Goal: Task Accomplishment & Management: Manage account settings

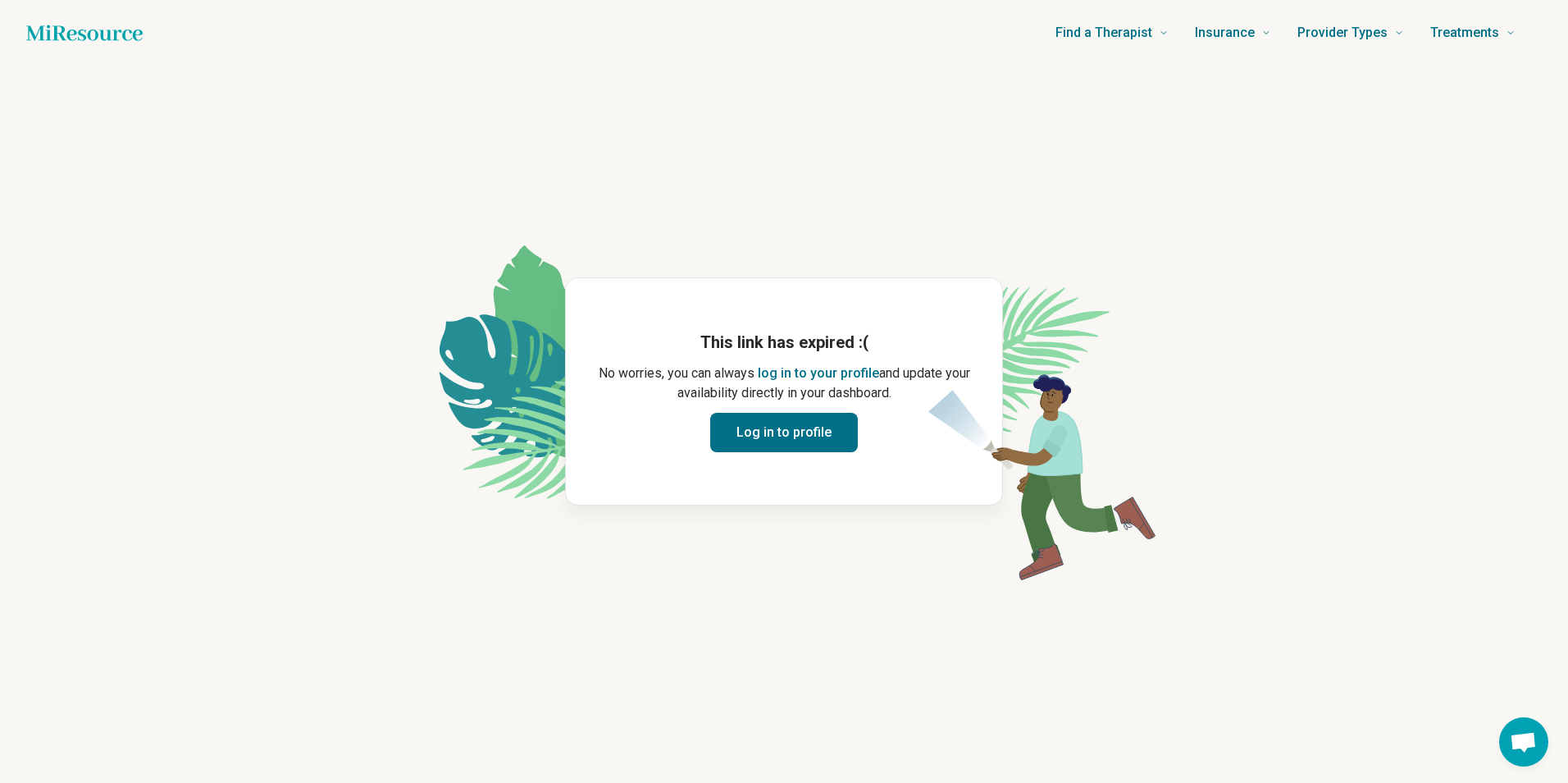
click at [745, 442] on button "Log in to profile" at bounding box center [784, 432] width 148 height 39
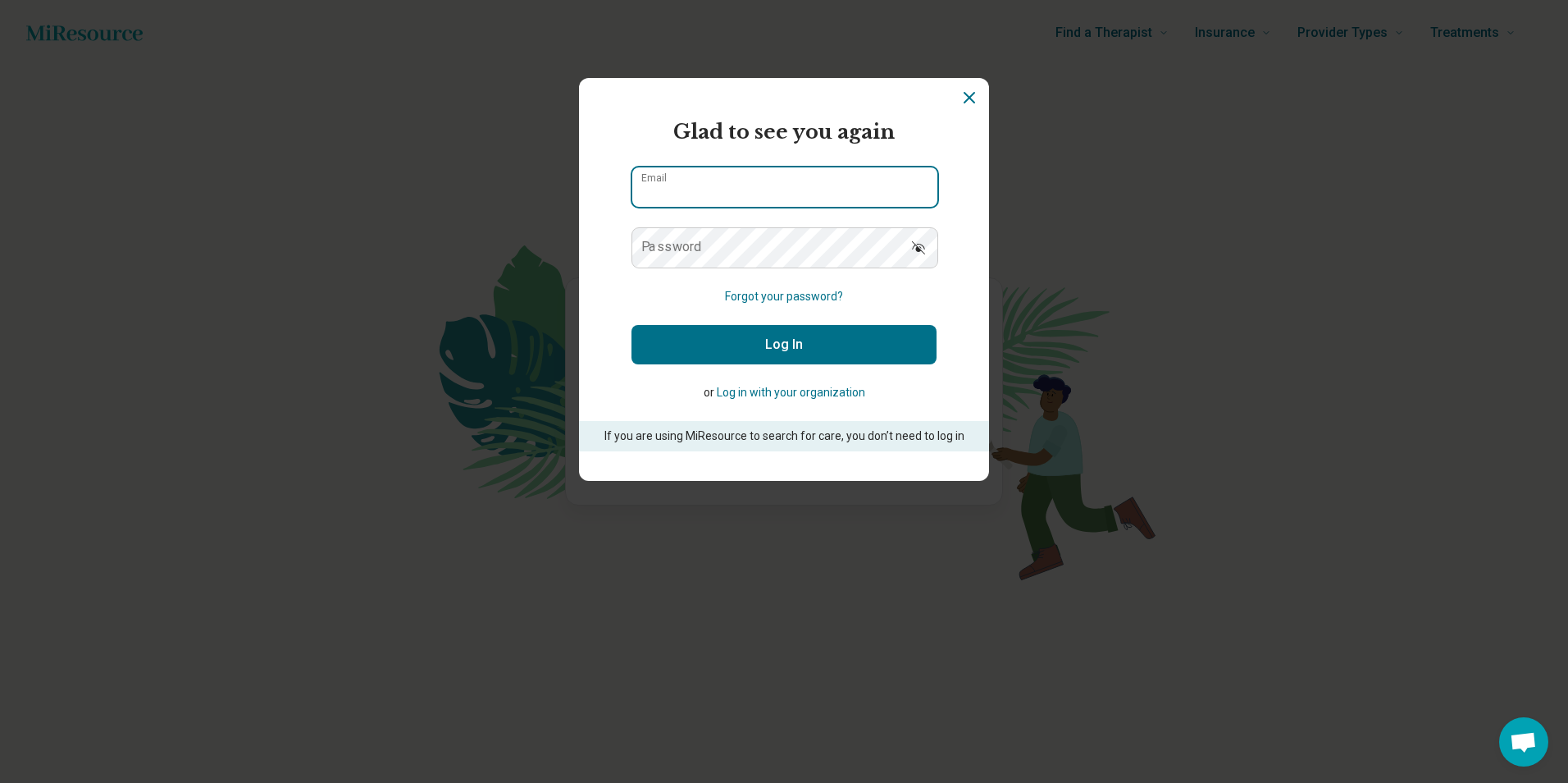
type input "**********"
click at [719, 346] on button "Log In" at bounding box center [784, 344] width 305 height 39
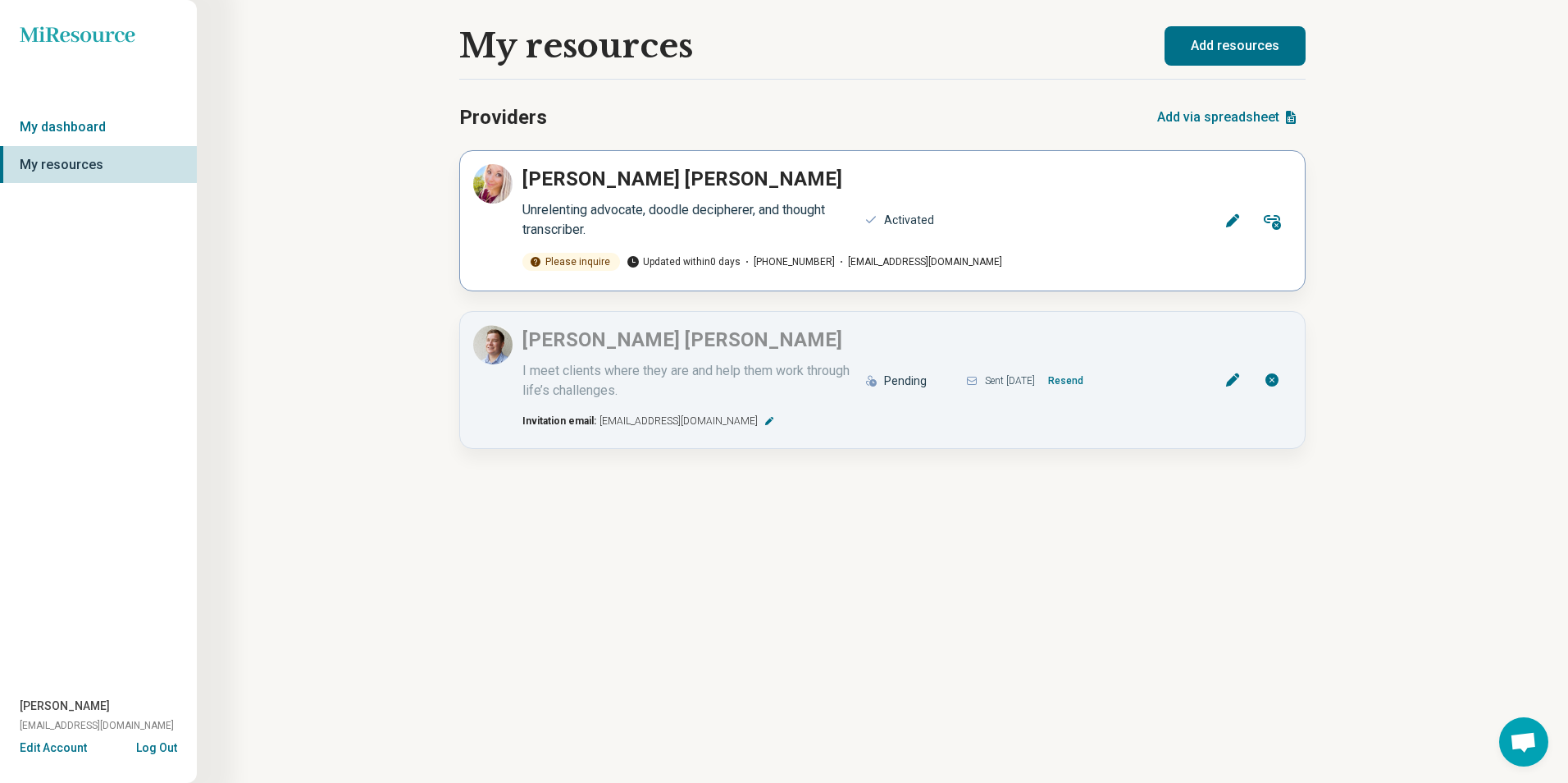
click at [1174, 246] on div "Danielle Mapes Unrelenting advocate, doodle decipherer, and thought transcriber…" at bounding box center [882, 221] width 819 height 114
click at [649, 380] on div "I meet clients where they are and help them work through life’s challenges." at bounding box center [688, 380] width 332 height 39
click at [1227, 378] on icon at bounding box center [1233, 380] width 17 height 17
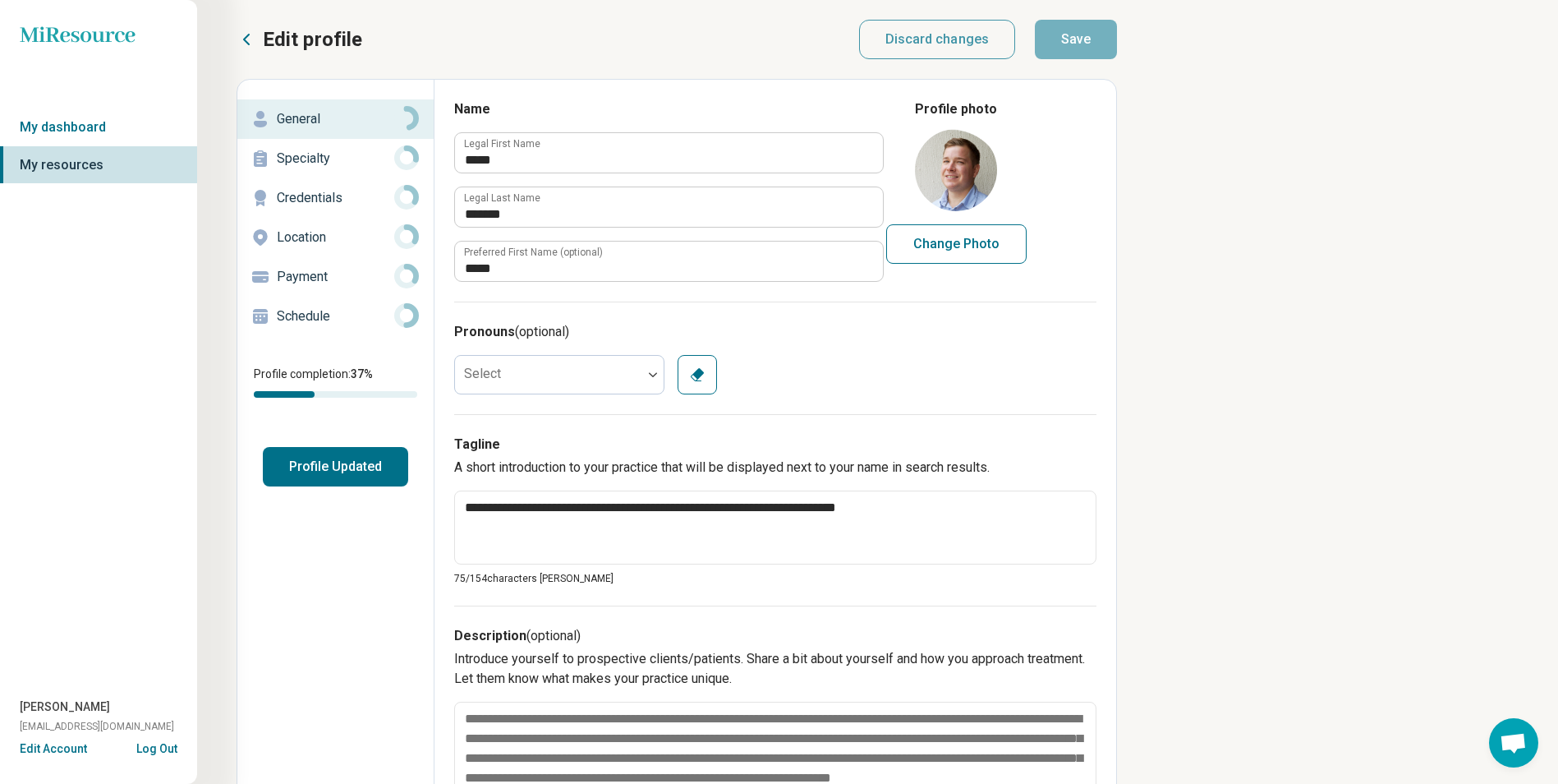
click at [328, 465] on button "Profile Updated" at bounding box center [335, 466] width 145 height 39
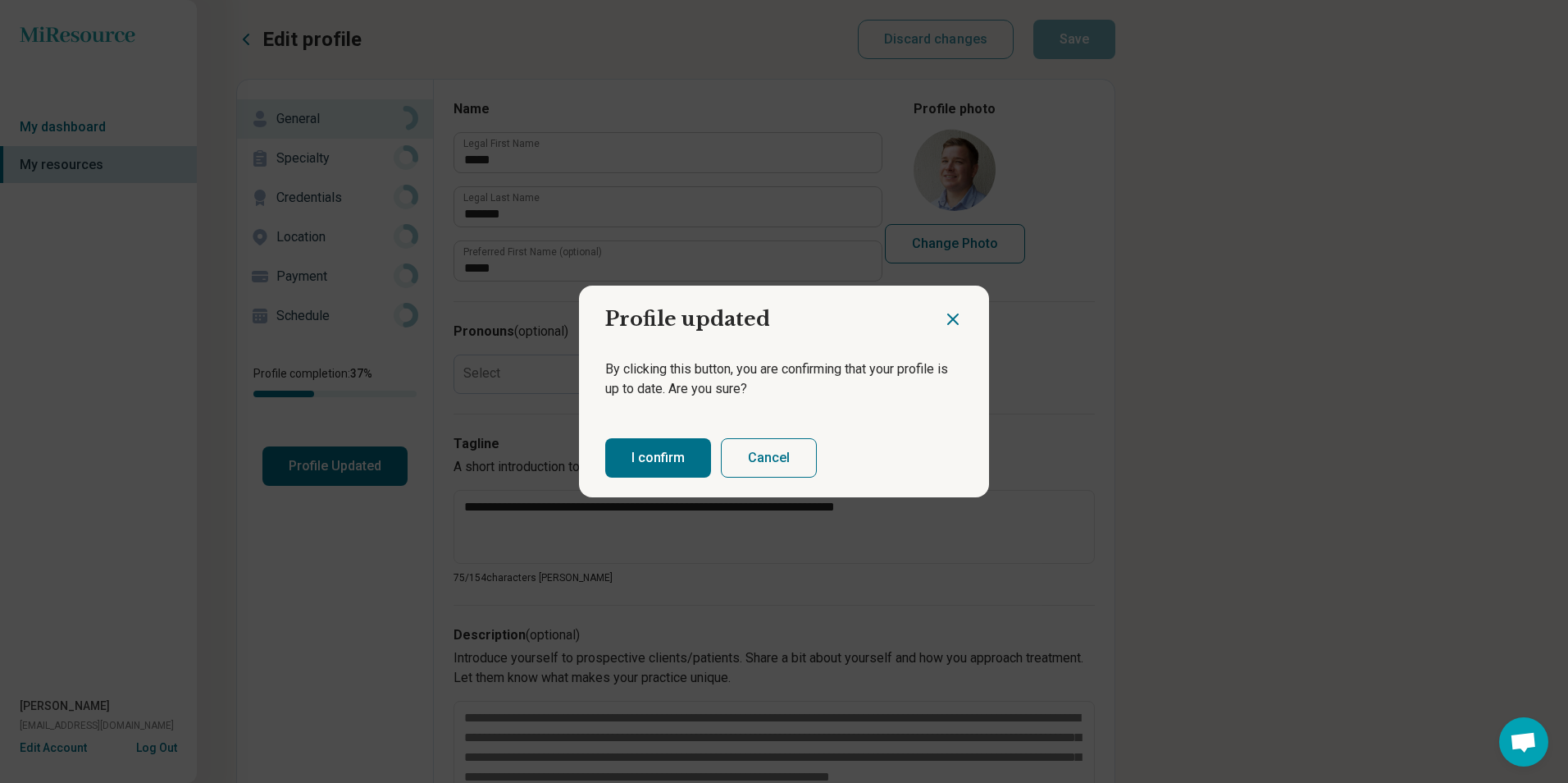
click at [628, 455] on button "I confirm" at bounding box center [658, 457] width 106 height 39
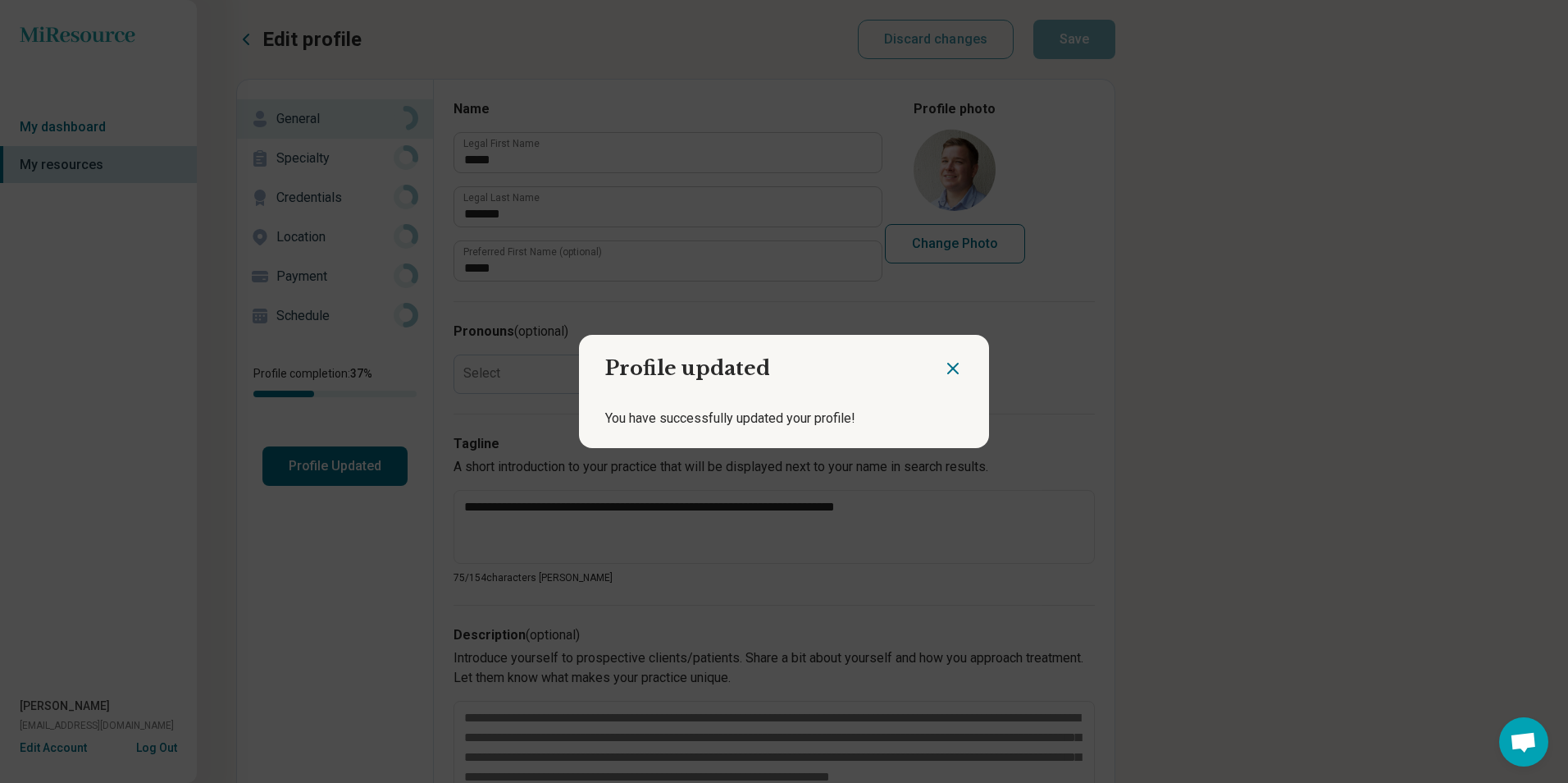
click at [946, 362] on icon "Close dialog" at bounding box center [953, 368] width 20 height 20
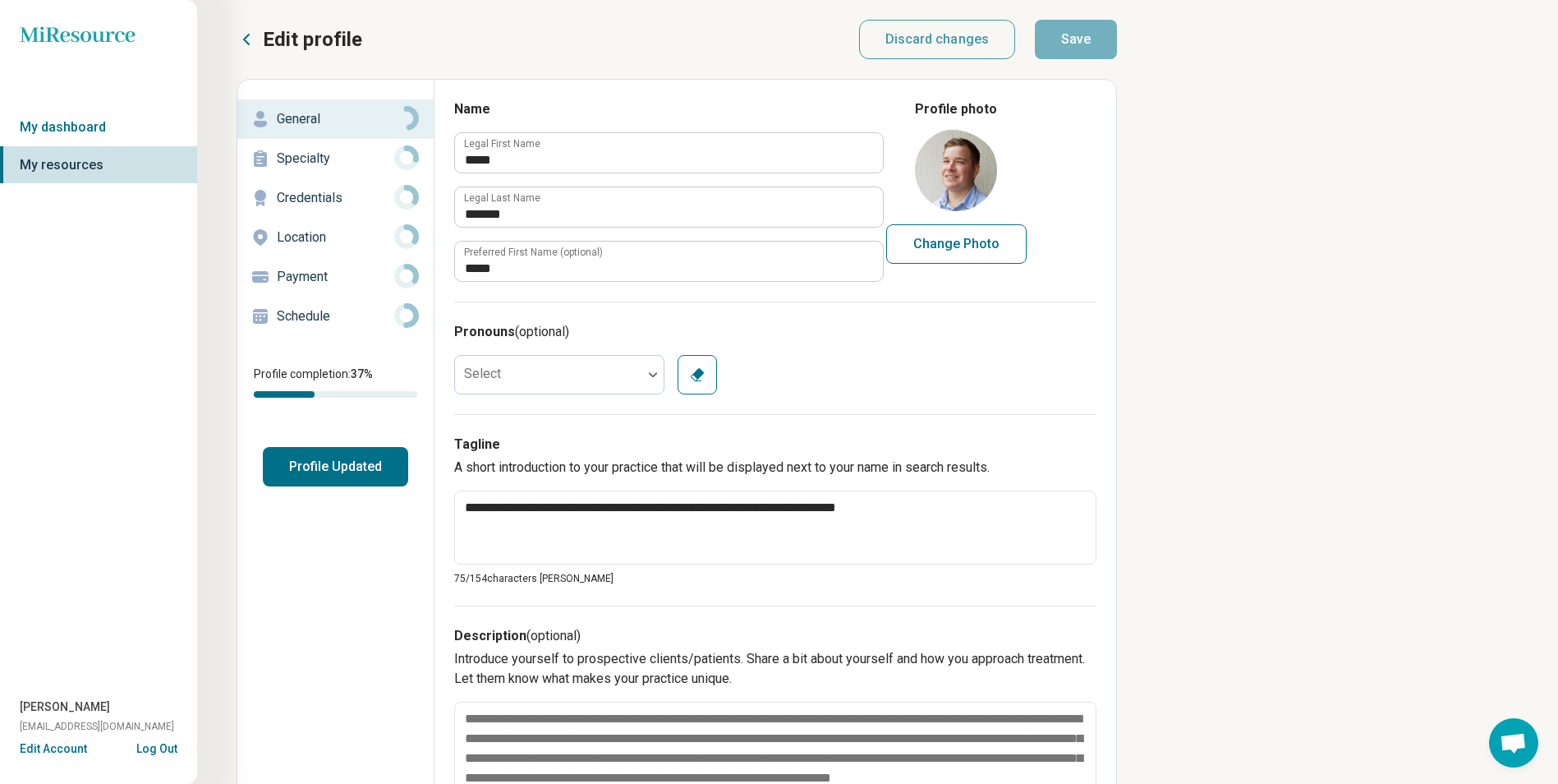
click at [247, 35] on icon at bounding box center [247, 39] width 20 height 20
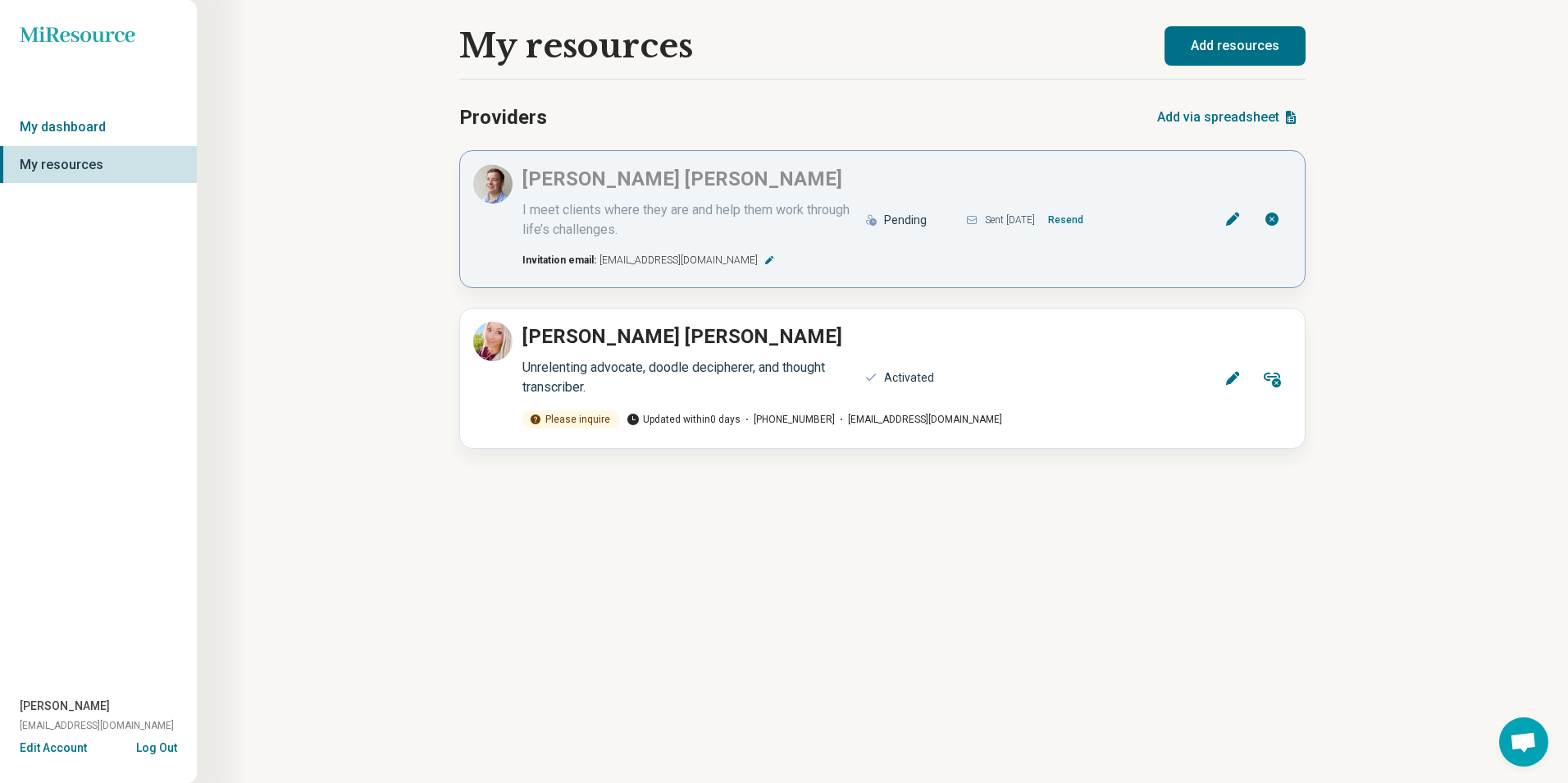
click at [1082, 220] on button "Resend" at bounding box center [1066, 220] width 48 height 26
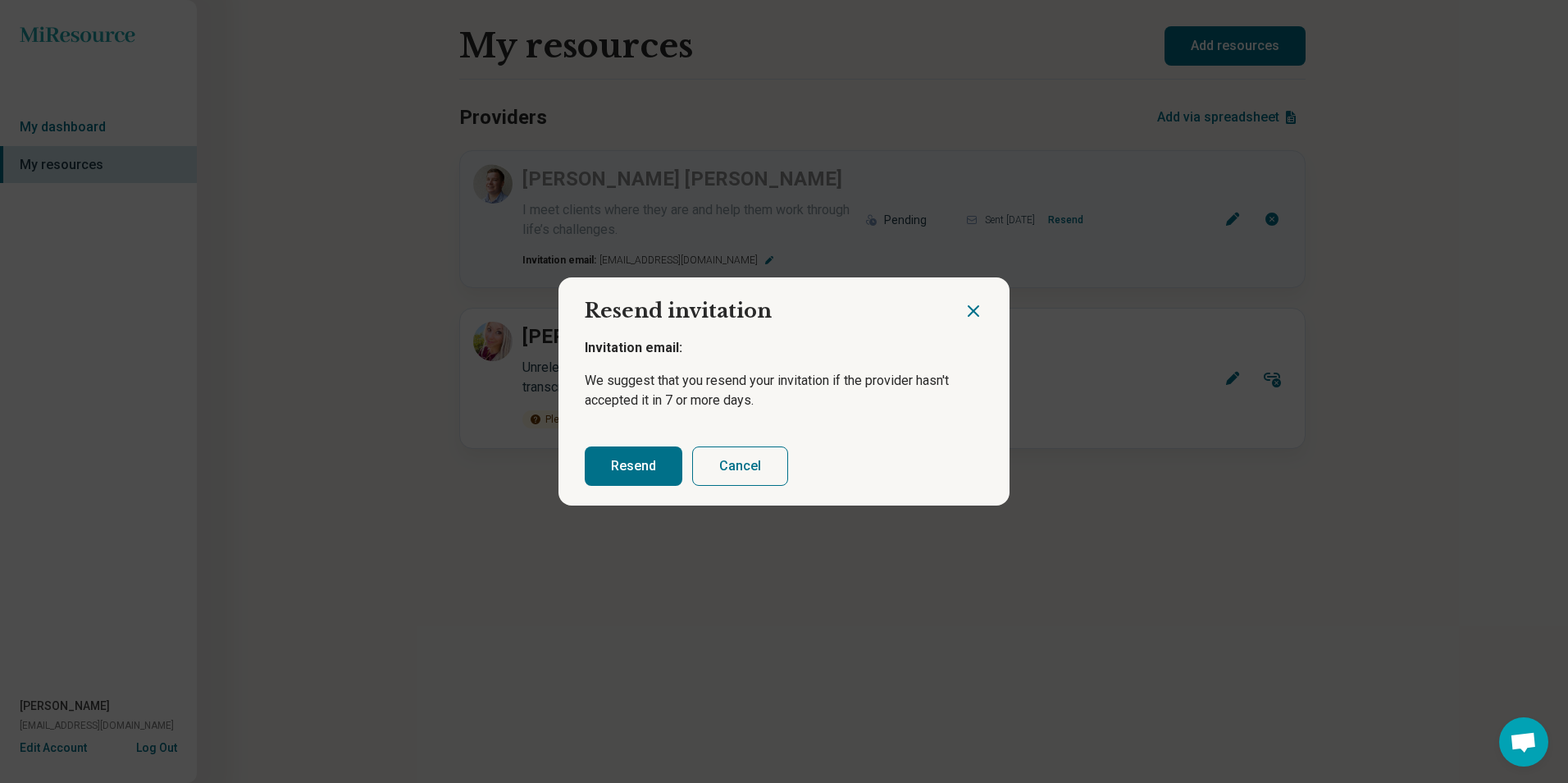
click at [623, 465] on button "Resend" at bounding box center [633, 466] width 98 height 39
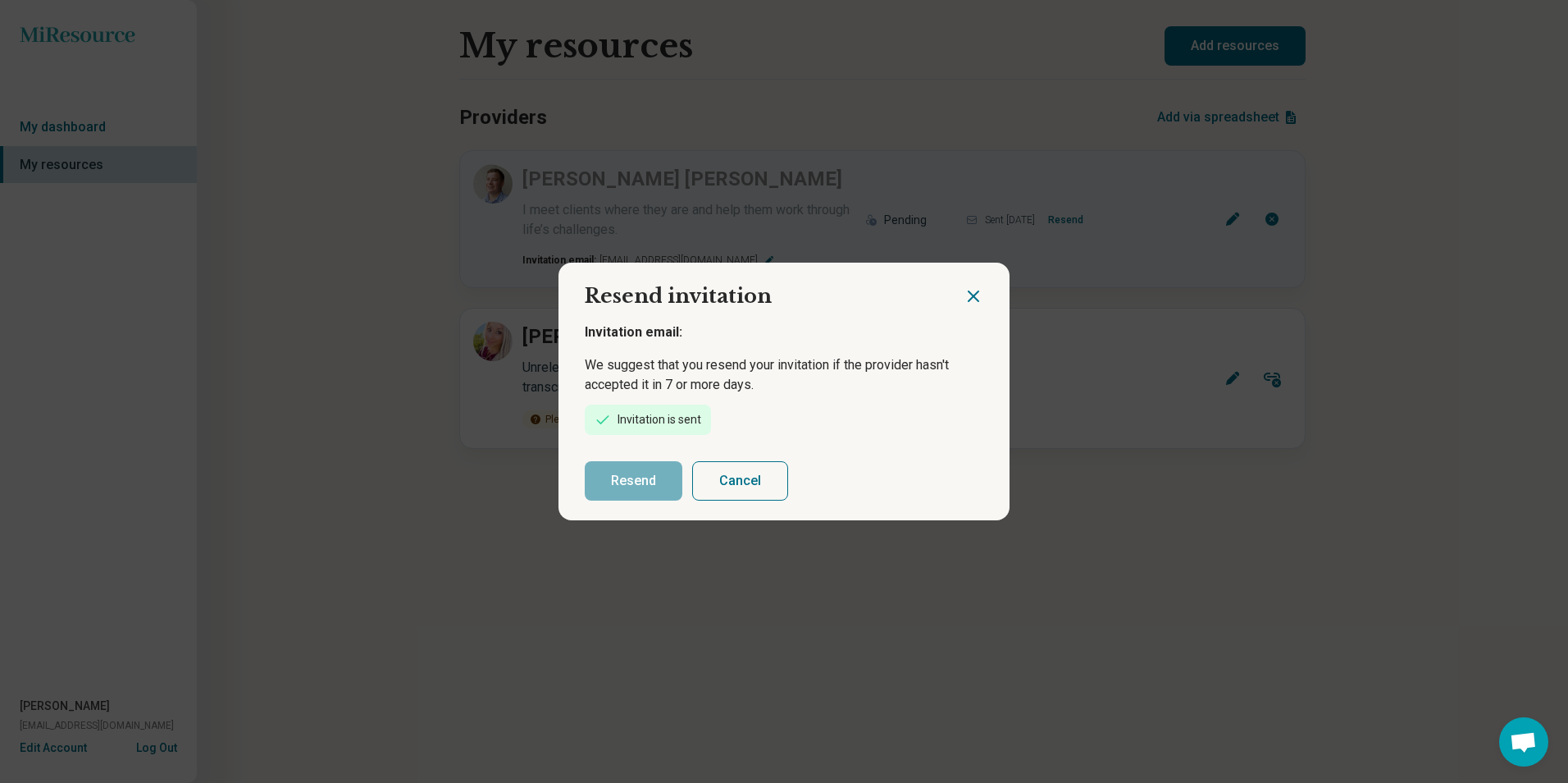
click at [977, 304] on icon "Close dialog" at bounding box center [974, 296] width 20 height 20
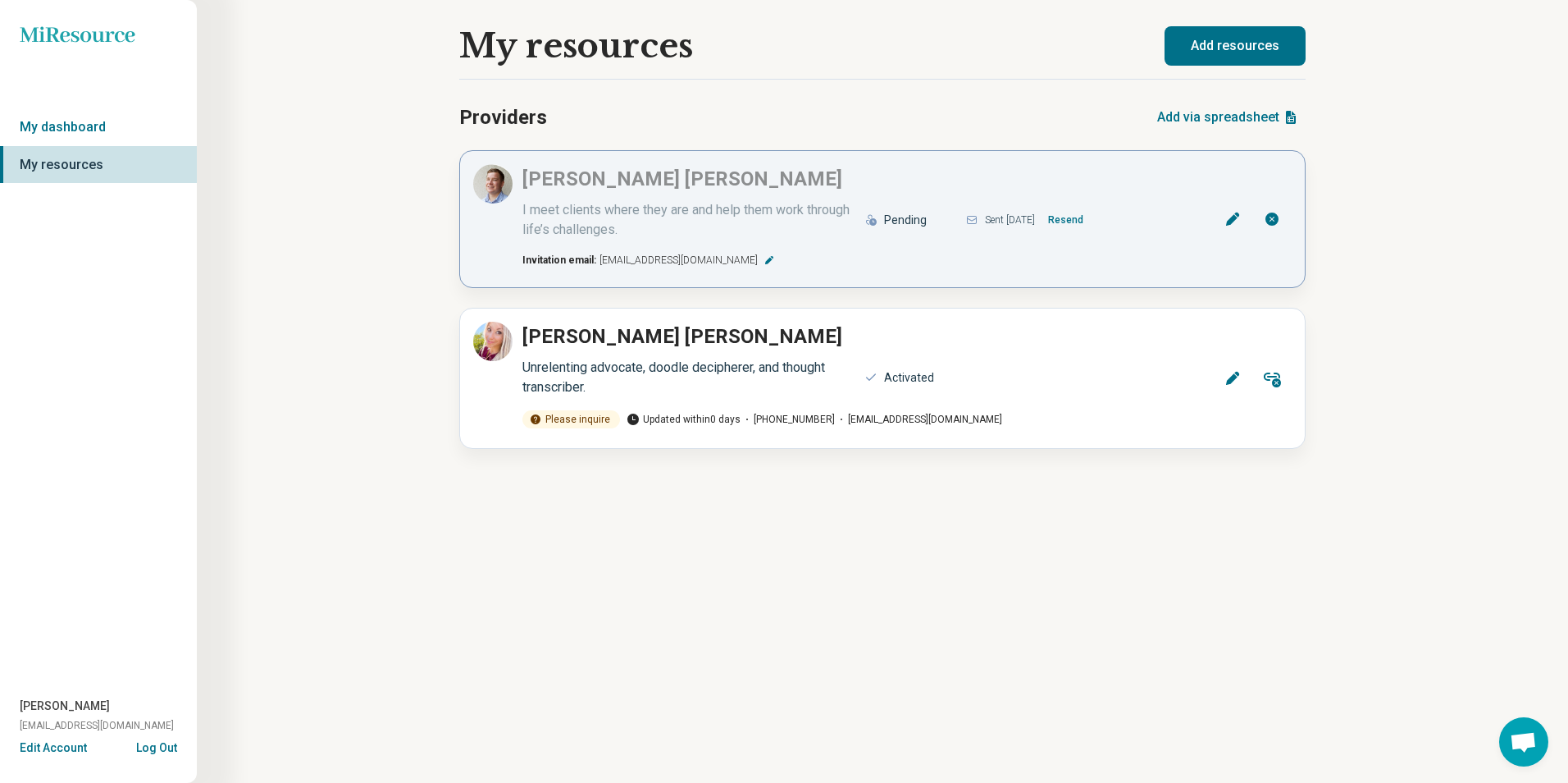
click at [1089, 226] on button "Resend" at bounding box center [1066, 220] width 48 height 26
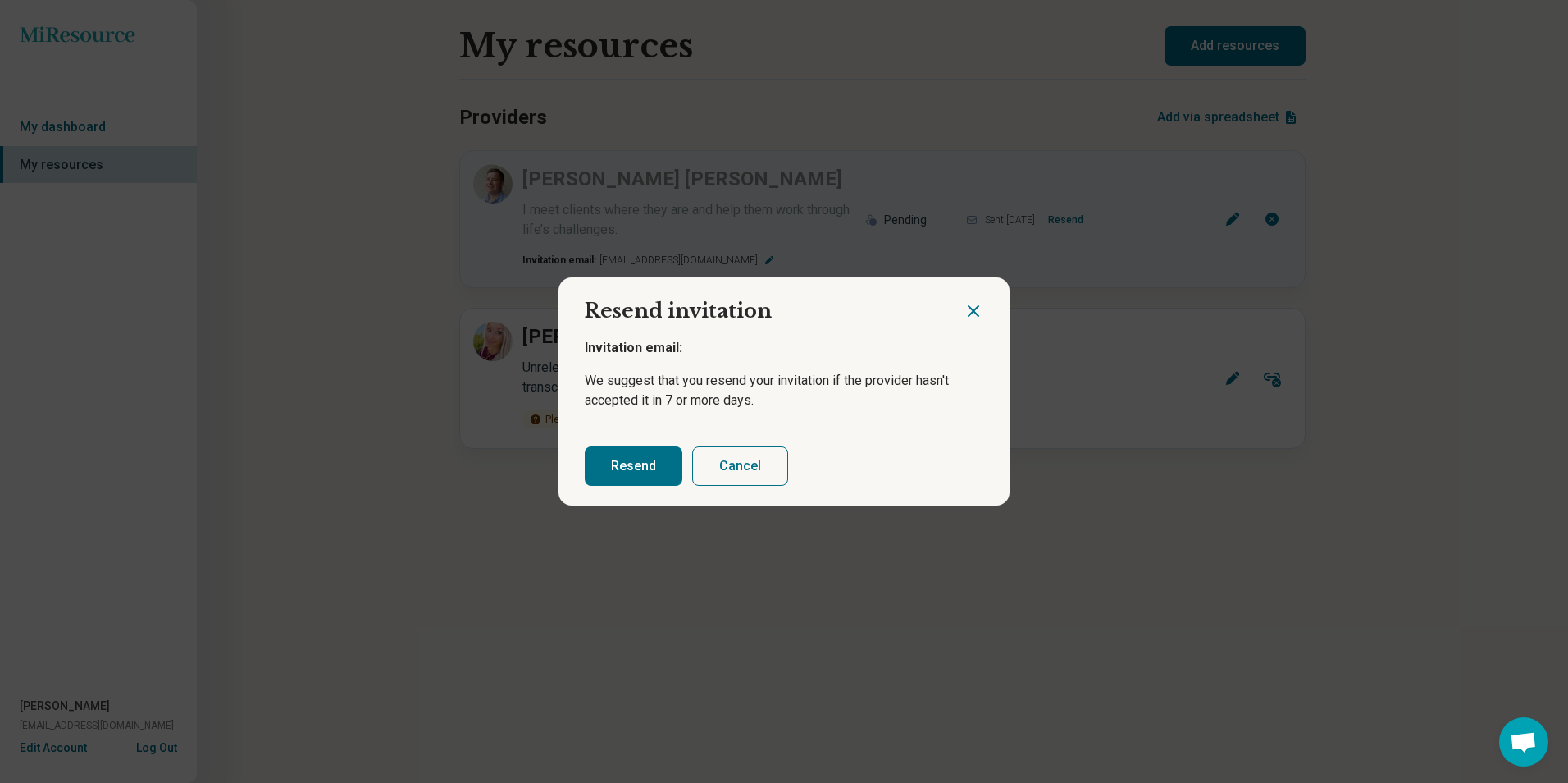
click at [618, 468] on button "Resend" at bounding box center [633, 466] width 98 height 39
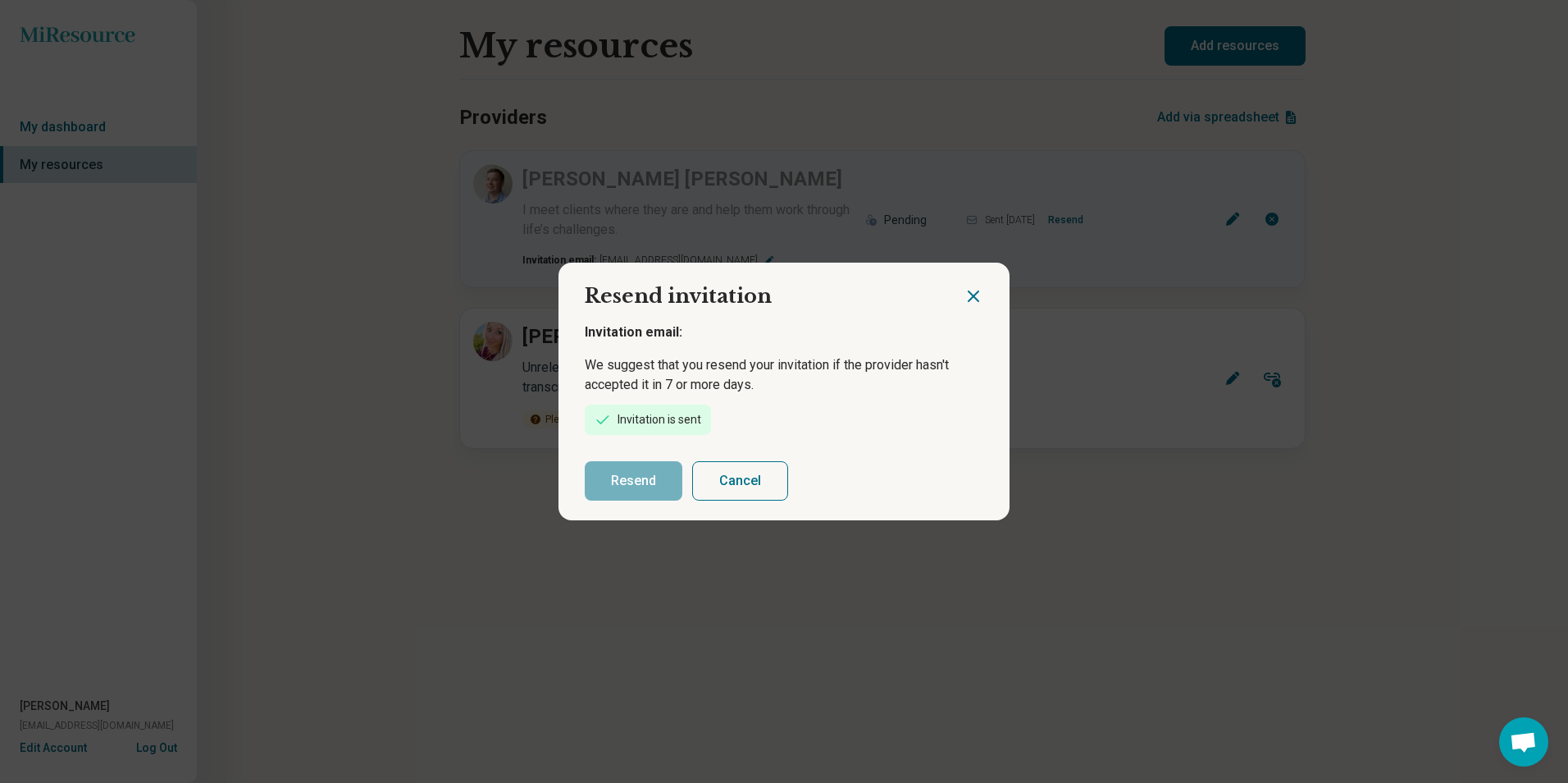
click at [977, 293] on icon "Close dialog" at bounding box center [974, 296] width 10 height 10
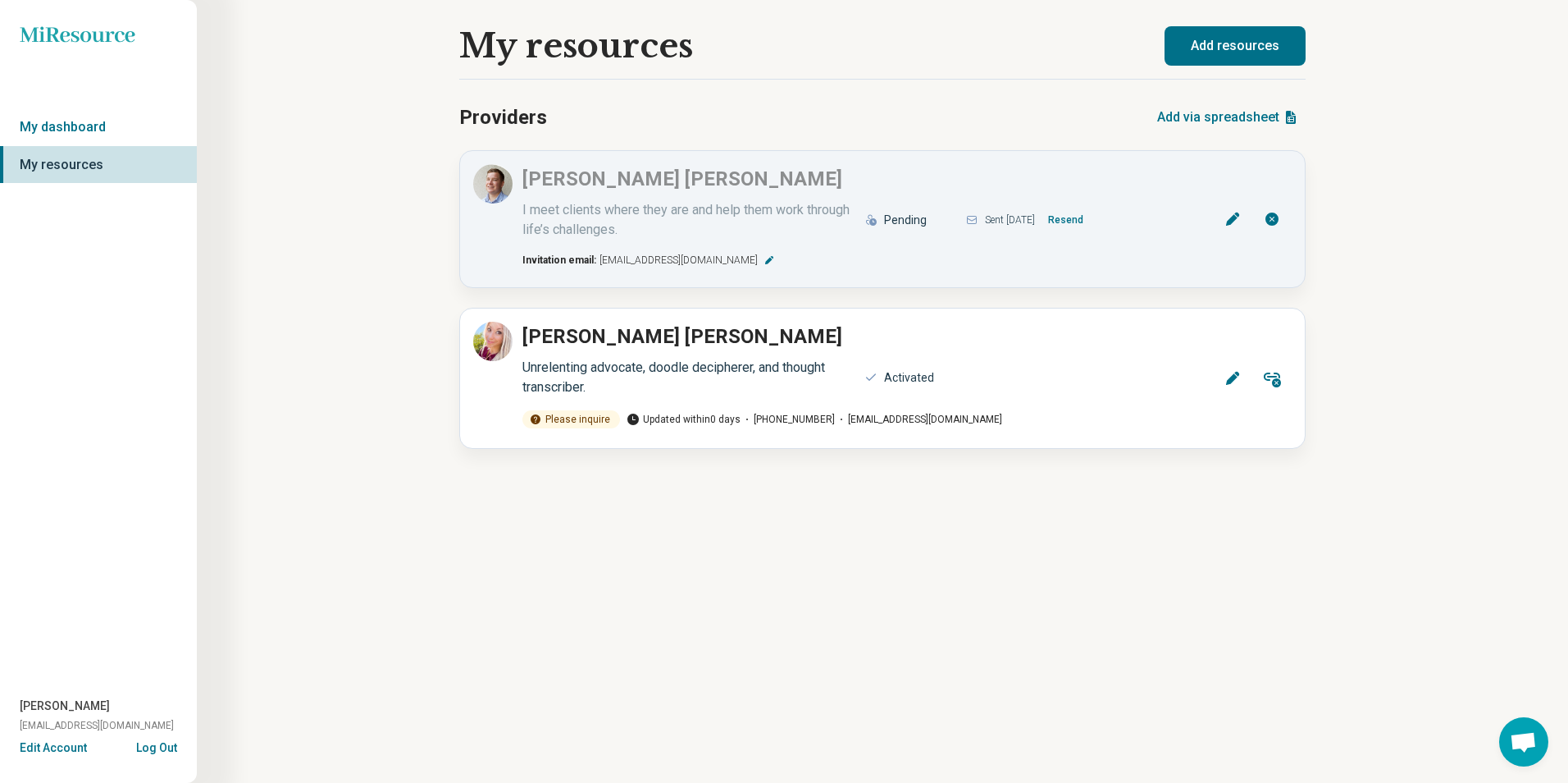
click at [144, 749] on button "Log Out" at bounding box center [156, 745] width 41 height 13
